Goal: Transaction & Acquisition: Purchase product/service

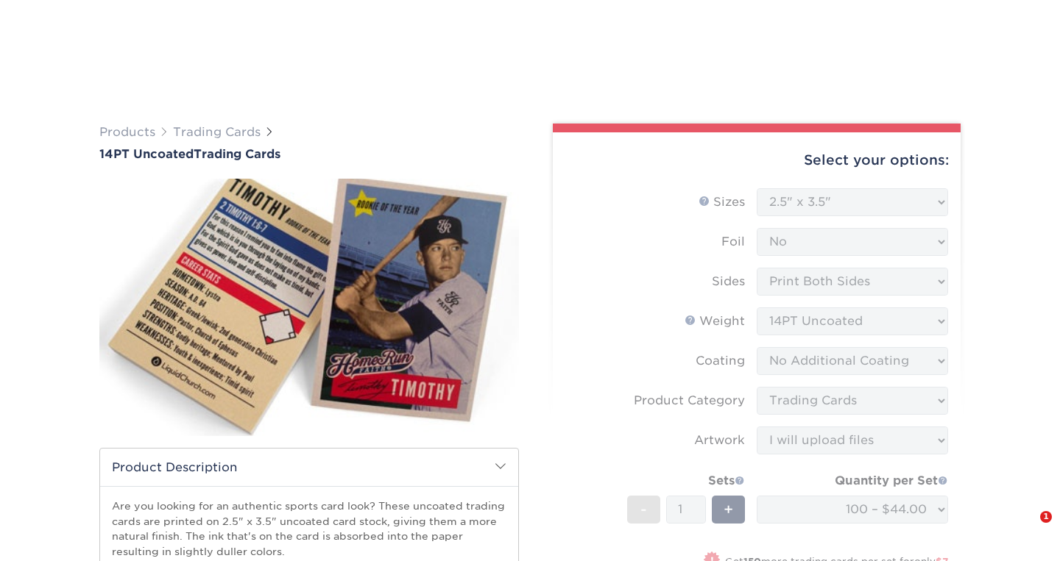
select select "2.50x3.50"
select select "upload"
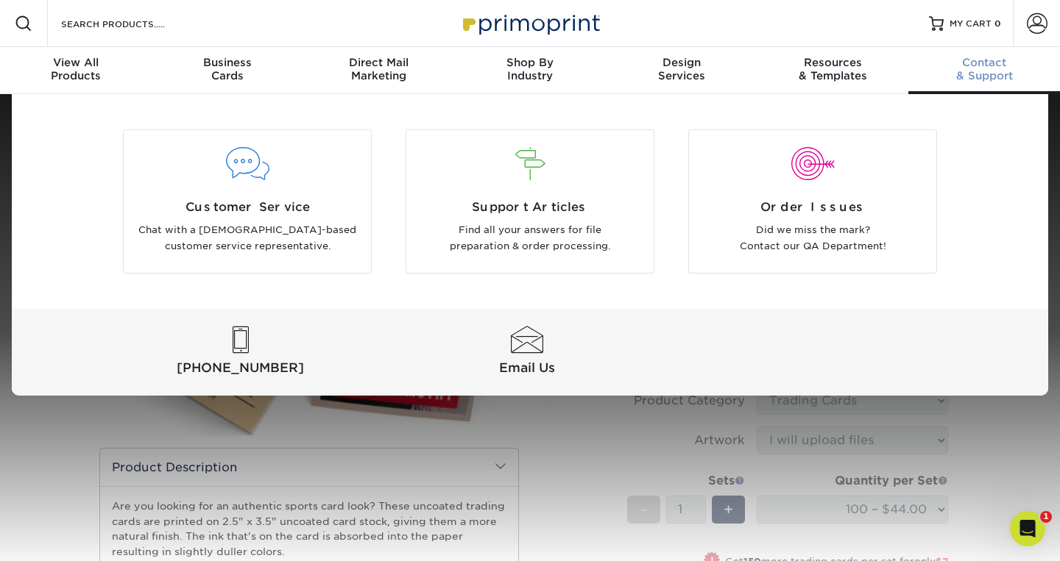
click at [987, 57] on span "Contact" at bounding box center [984, 62] width 152 height 13
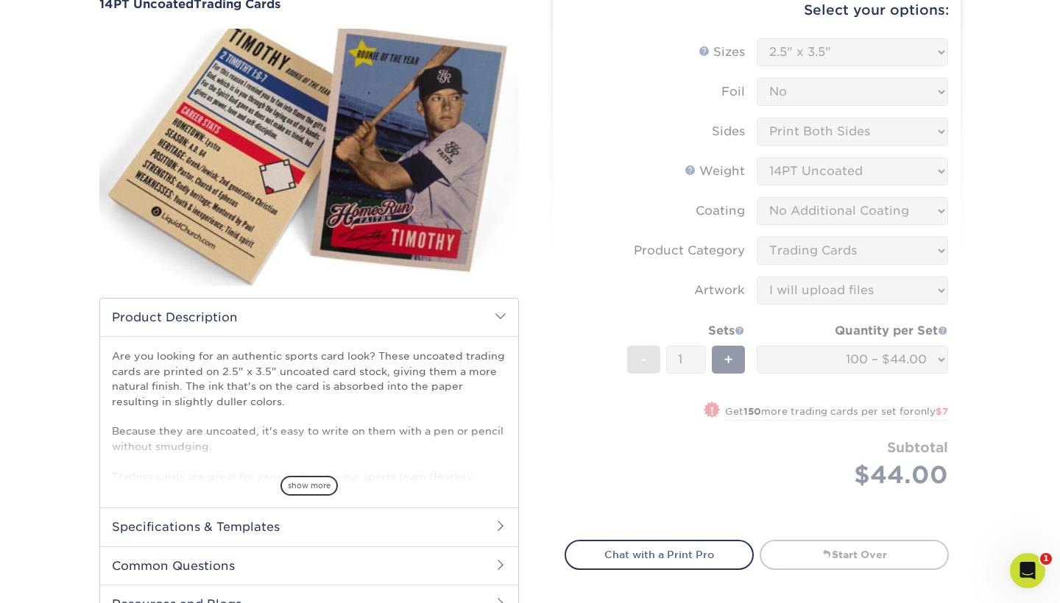
scroll to position [168, 0]
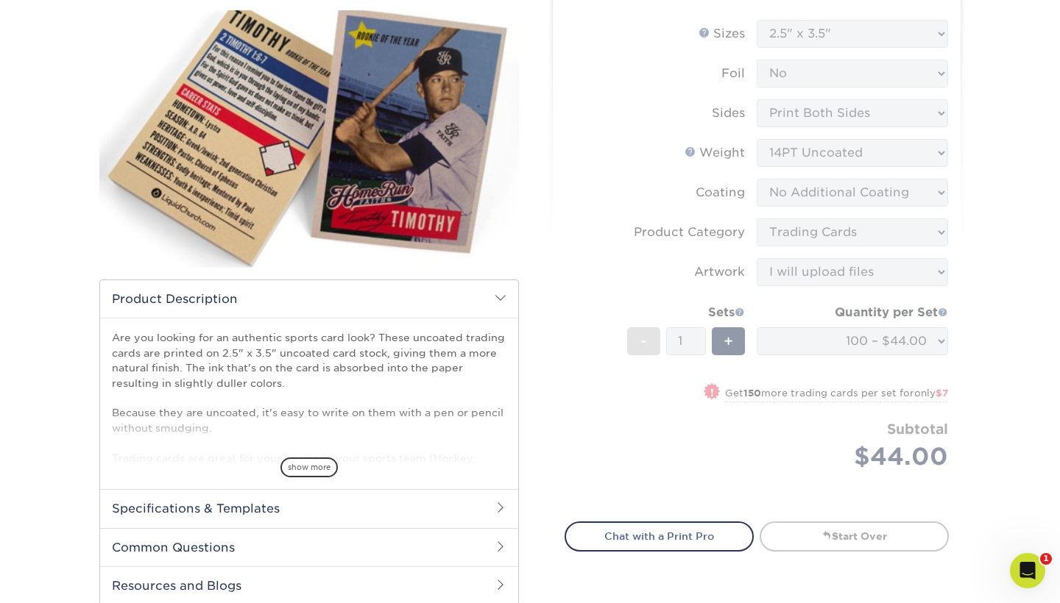
click at [598, 264] on form "Sizes Help Sizes Please Select 2.5" x 3.5" Foil Please Select Yes No -" at bounding box center [756, 262] width 384 height 485
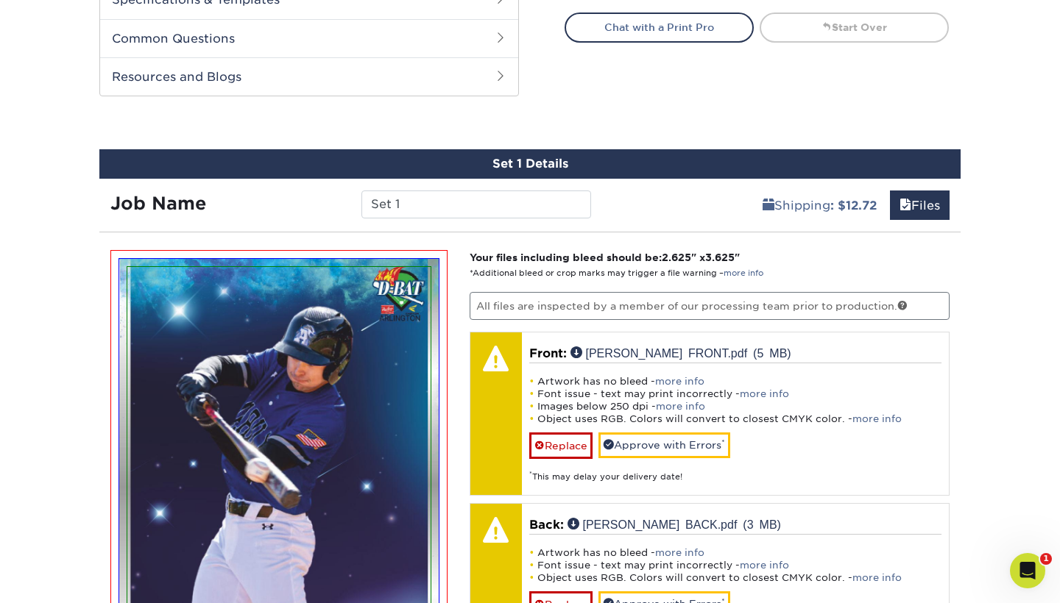
scroll to position [998, 0]
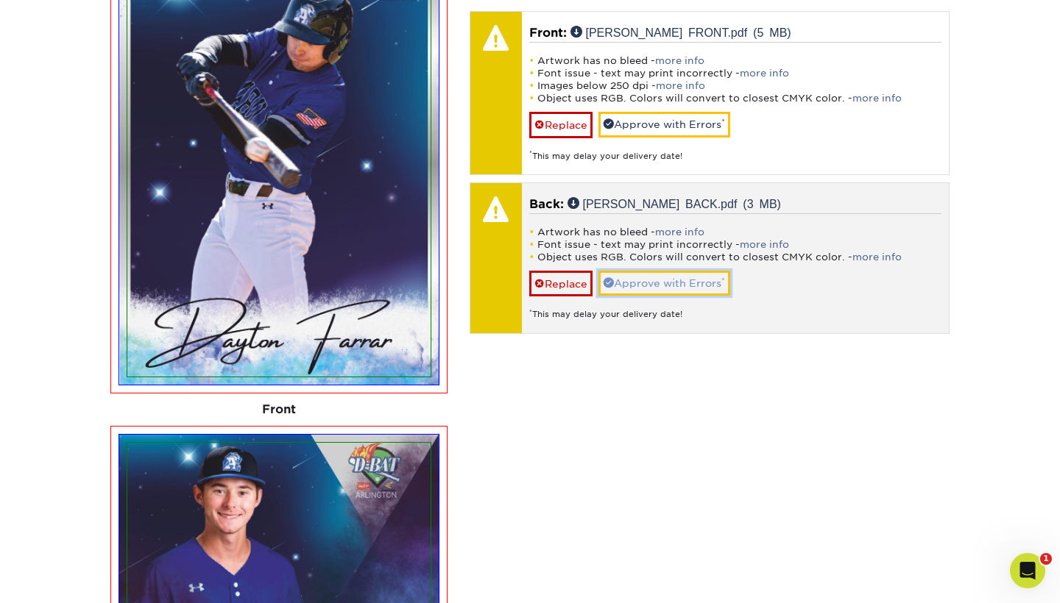
click at [695, 276] on link "Approve with Errors *" at bounding box center [664, 283] width 132 height 25
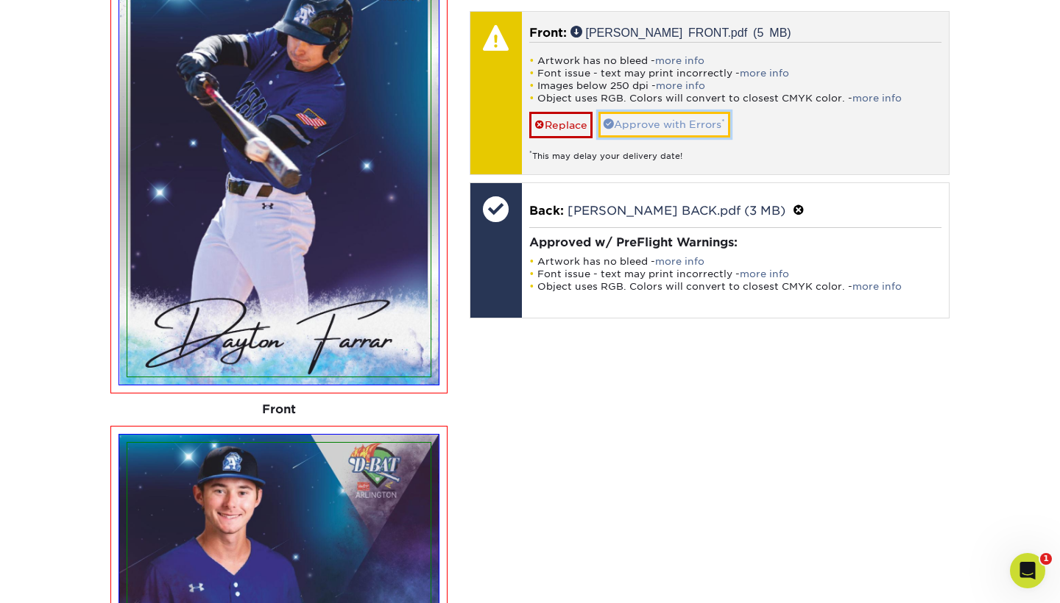
click at [694, 129] on link "Approve with Errors *" at bounding box center [664, 124] width 132 height 25
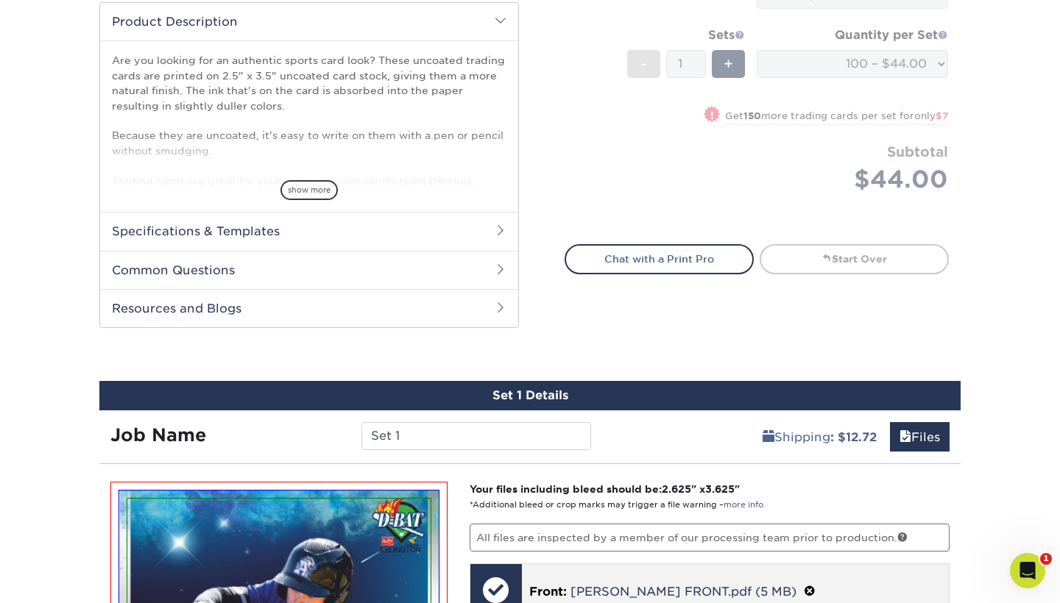
scroll to position [413, 0]
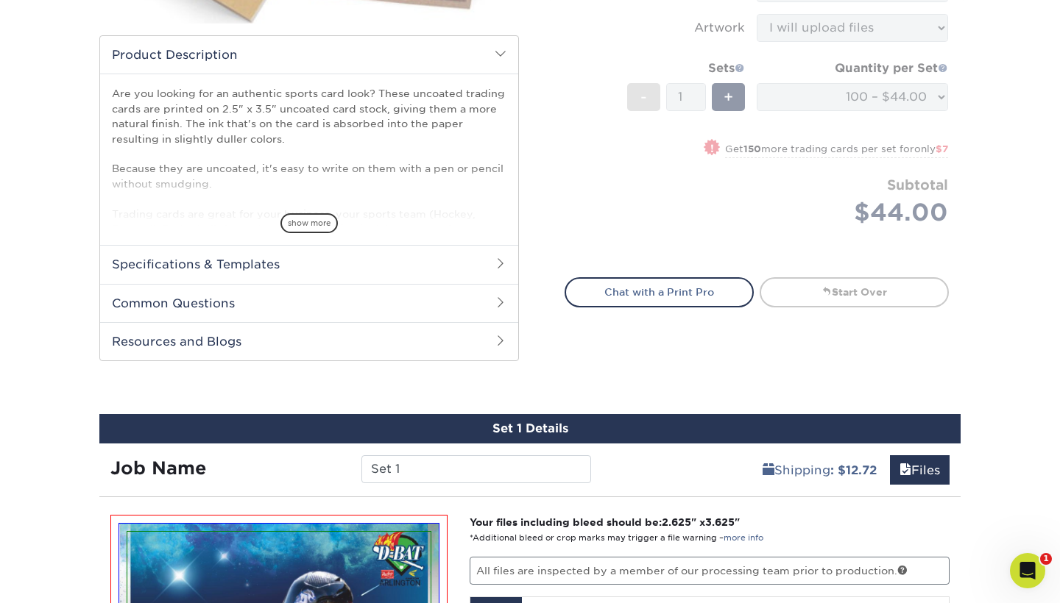
click at [665, 200] on form "Sizes Help Sizes Please Select 2.5" x 3.5" Foil Please Select Yes No -" at bounding box center [756, 18] width 384 height 485
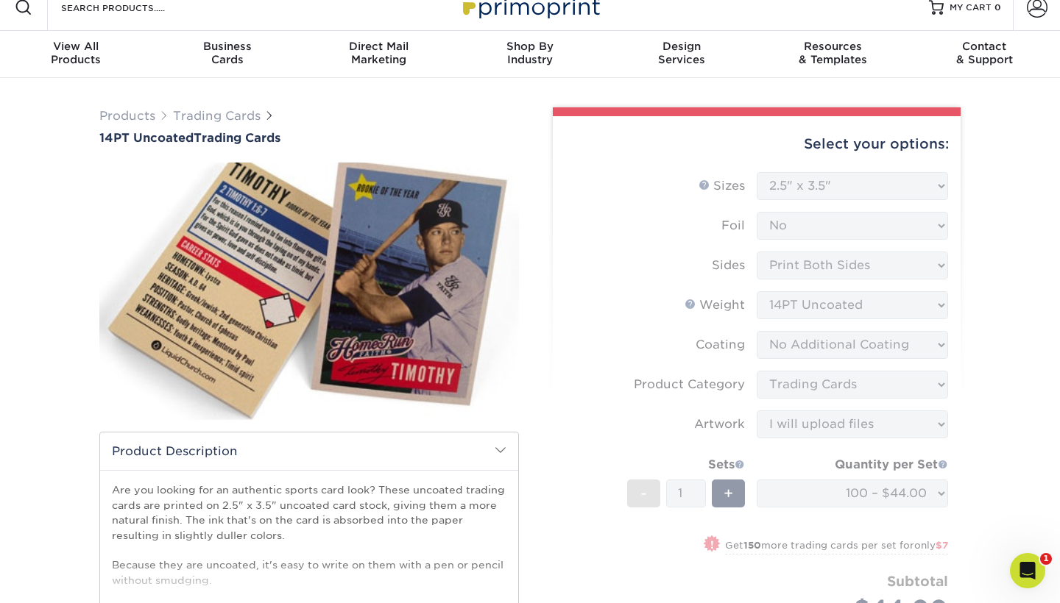
scroll to position [0, 0]
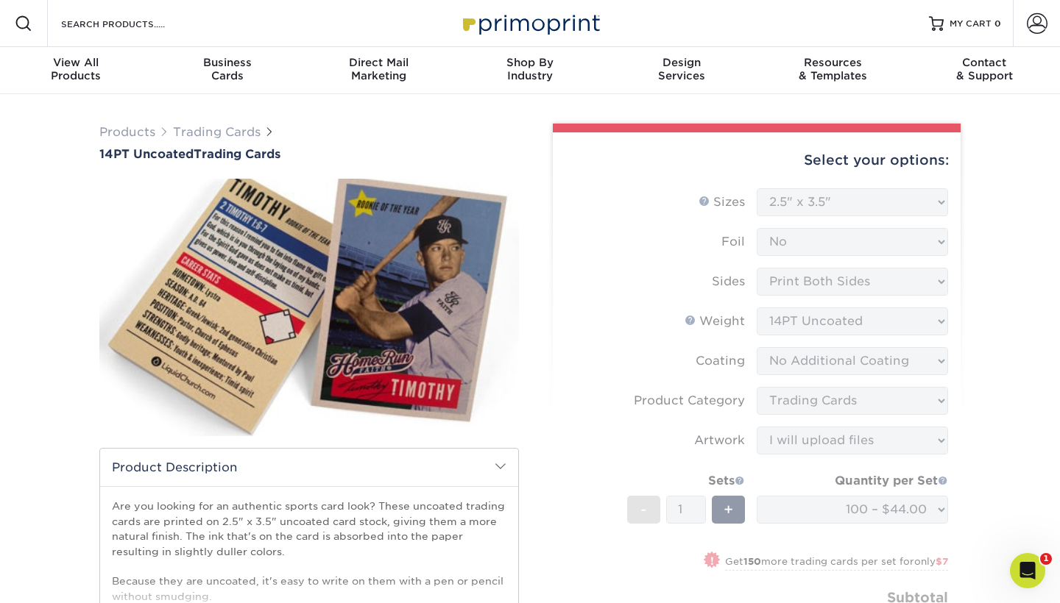
click at [939, 206] on form "Sizes Help Sizes Please Select 2.5" x 3.5" Foil Please Select Yes No -" at bounding box center [756, 430] width 384 height 485
click at [929, 206] on form "Sizes Help Sizes Please Select 2.5" x 3.5" Foil Please Select Yes No -" at bounding box center [756, 430] width 384 height 485
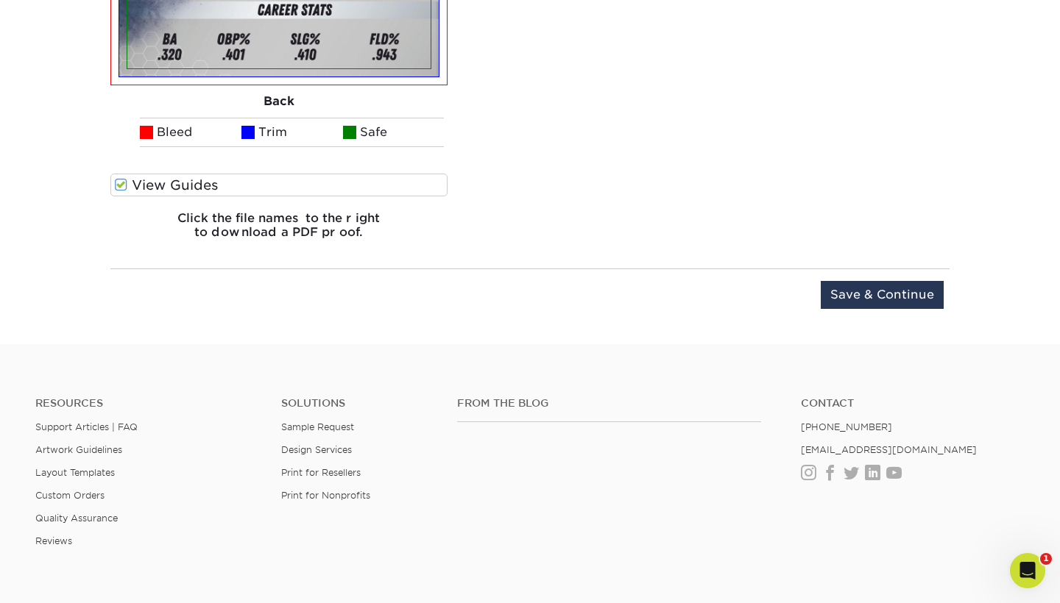
scroll to position [1794, 0]
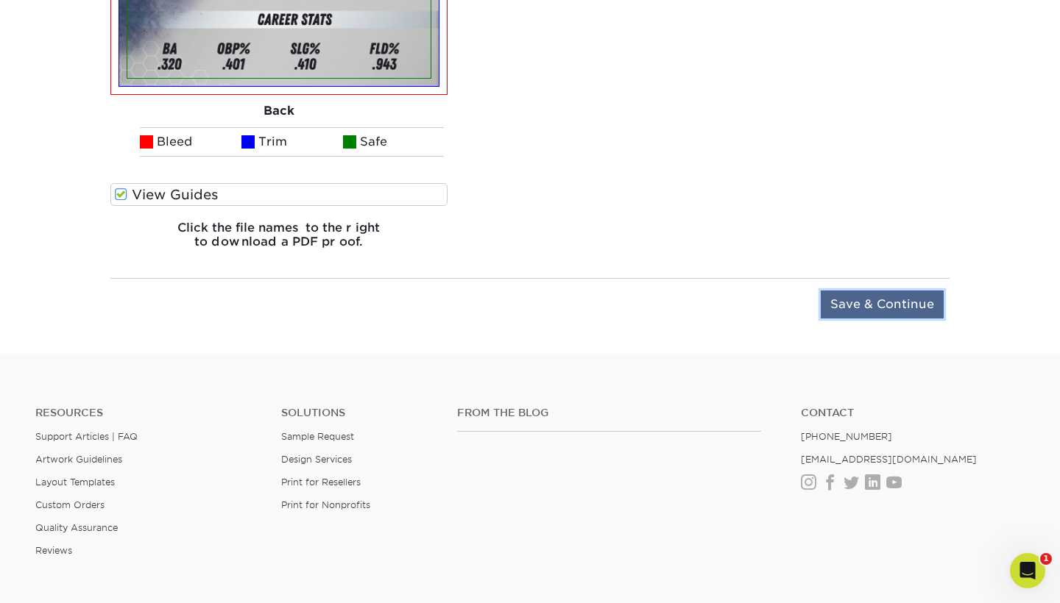
click at [896, 308] on input "Save & Continue" at bounding box center [881, 305] width 123 height 28
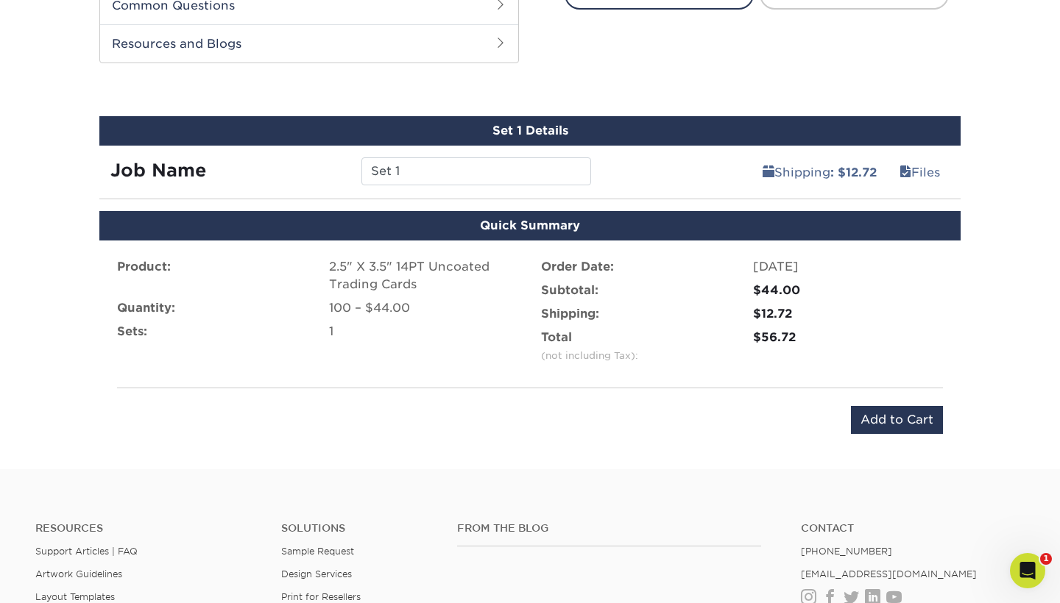
scroll to position [722, 0]
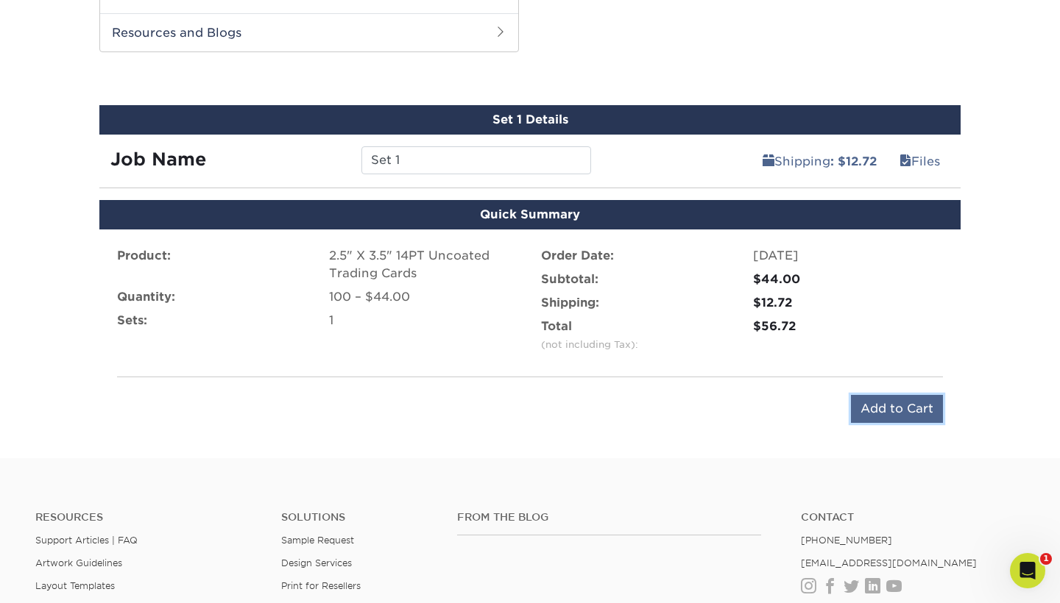
click at [898, 411] on input "Add to Cart" at bounding box center [897, 409] width 92 height 28
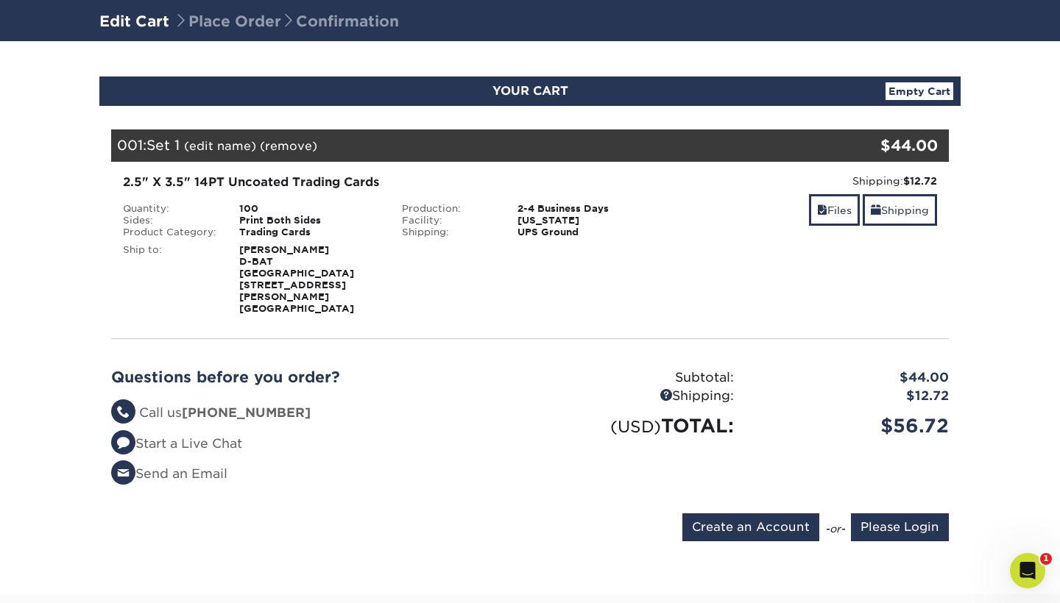
scroll to position [102, 0]
